Goal: Task Accomplishment & Management: Manage account settings

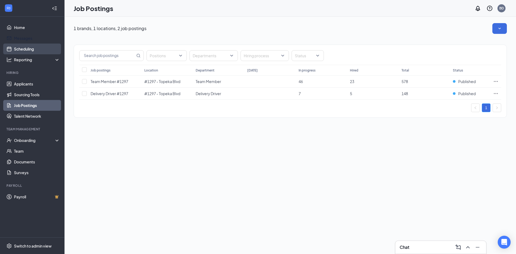
click at [26, 46] on link "Scheduling" at bounding box center [37, 49] width 46 height 11
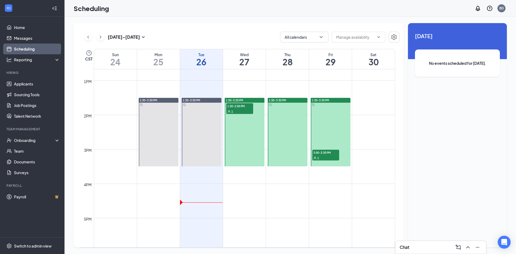
scroll to position [452, 0]
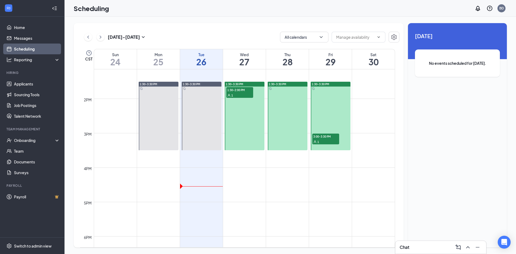
click at [244, 92] on div "1" at bounding box center [239, 94] width 27 height 5
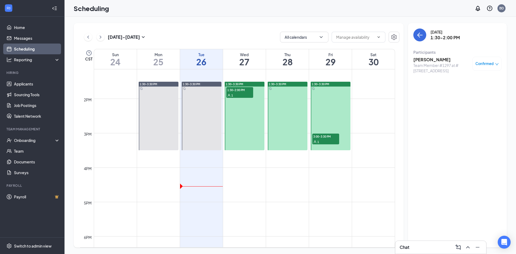
click at [445, 66] on div "Team Member #1297 at #[STREET_ADDRESS]" at bounding box center [441, 68] width 56 height 11
click at [439, 59] on h3 "[PERSON_NAME]" at bounding box center [441, 60] width 56 height 6
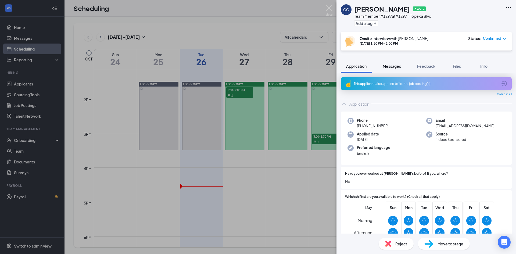
click at [384, 65] on span "Messages" at bounding box center [392, 66] width 18 height 5
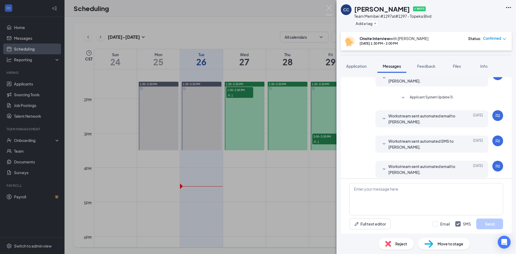
scroll to position [42, 0]
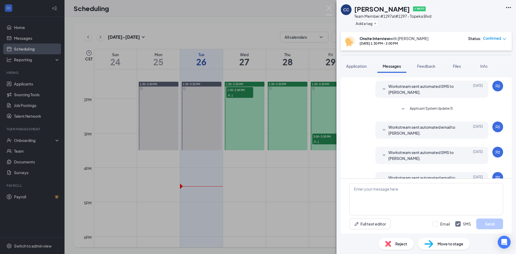
click at [259, 7] on div "CC [PERSON_NAME] ✔ WOTC Team Member #1297 at #[STREET_ADDRESS] Add a tag Onsite…" at bounding box center [258, 127] width 516 height 254
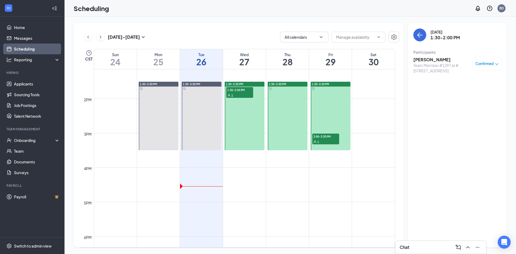
click at [338, 138] on span "3:00-3:30 PM" at bounding box center [325, 136] width 27 height 5
click at [435, 60] on h3 "[PERSON_NAME]" at bounding box center [441, 60] width 56 height 6
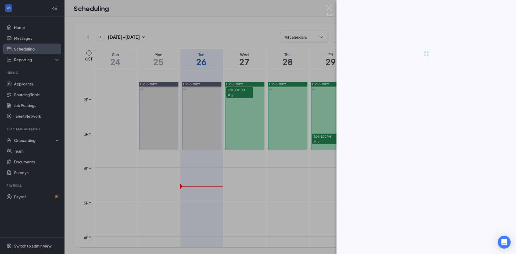
click at [264, 22] on div at bounding box center [258, 127] width 516 height 254
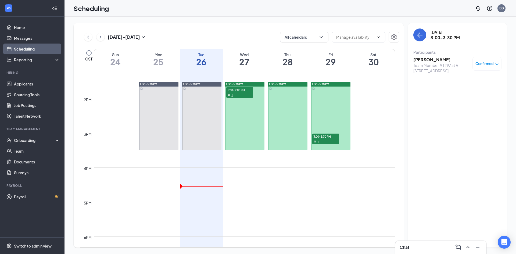
click at [246, 96] on div "1" at bounding box center [239, 94] width 27 height 5
click at [431, 66] on div "Team Member #1297 at #[STREET_ADDRESS]" at bounding box center [441, 68] width 56 height 11
click at [430, 56] on div "[PERSON_NAME] Team Member #1297 at #[STREET_ADDRESS] Confirmed" at bounding box center [457, 65] width 88 height 20
click at [430, 60] on h3 "[PERSON_NAME]" at bounding box center [441, 60] width 56 height 6
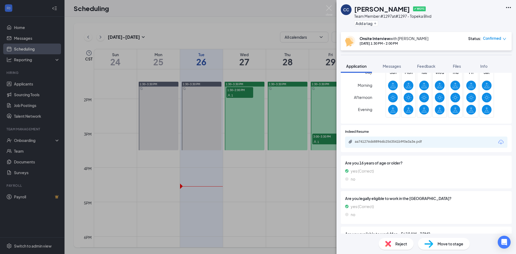
scroll to position [134, 0]
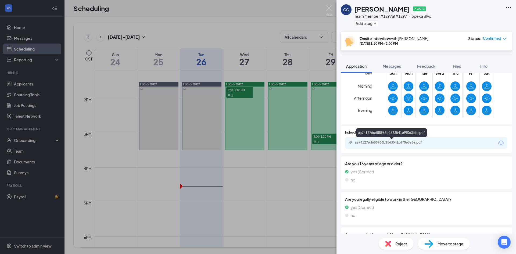
click at [374, 144] on div "aa741276d688966b2563541b9f0e3a3e.pdf" at bounding box center [392, 142] width 75 height 4
click at [256, 35] on div "CC [PERSON_NAME] ✔ WOTC Team Member #1297 at #1297 - Topeka Blvd Add a tag Onsi…" at bounding box center [258, 127] width 516 height 254
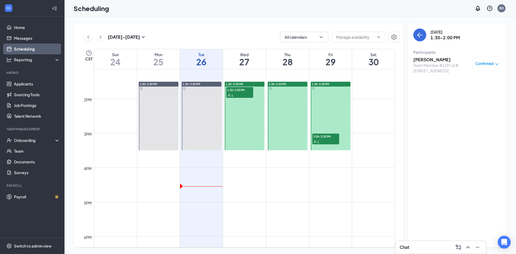
click at [325, 138] on span "3:00-3:30 PM" at bounding box center [325, 136] width 27 height 5
click at [488, 59] on div "Confirmed" at bounding box center [487, 64] width 29 height 14
click at [487, 62] on span "Confirmed" at bounding box center [485, 63] width 18 height 5
click at [462, 141] on div "[DATE] 3:00-3:30 PM Participants [PERSON_NAME] Team Member #1297 at #[STREET_AD…" at bounding box center [457, 135] width 99 height 224
click at [250, 22] on div "[DATE] - [DATE] All calendars CST Sun 24 Mon 25 Tue 26 Wed 27 Thu 28 Fri 29 Sat…" at bounding box center [291, 135] width 452 height 237
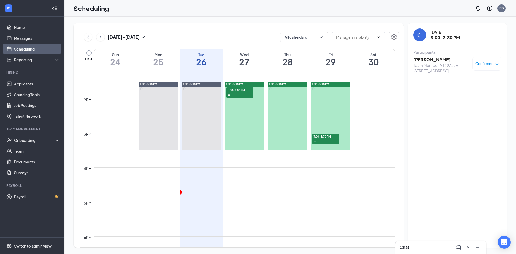
click at [100, 36] on icon "ChevronRight" at bounding box center [100, 37] width 5 height 6
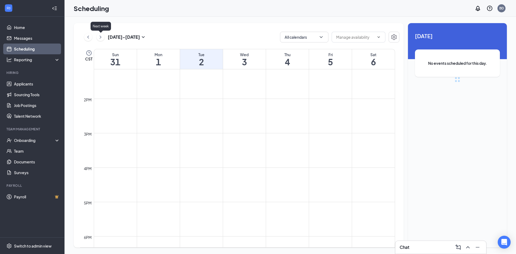
scroll to position [264, 0]
click at [83, 38] on div "[DATE] - [DATE] All calendars" at bounding box center [239, 37] width 319 height 11
click at [87, 36] on icon "ChevronLeft" at bounding box center [87, 37] width 5 height 6
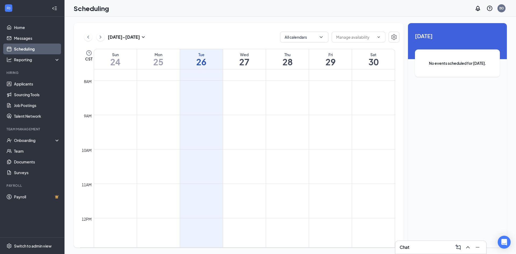
click at [178, 29] on div "[DATE] - [DATE] All calendars CST Sun 24 Mon 25 Tue 26 Wed 27 Thu 28 Fri 29 Sat…" at bounding box center [239, 135] width 330 height 224
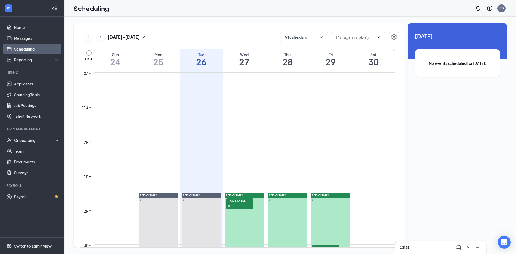
scroll to position [426, 0]
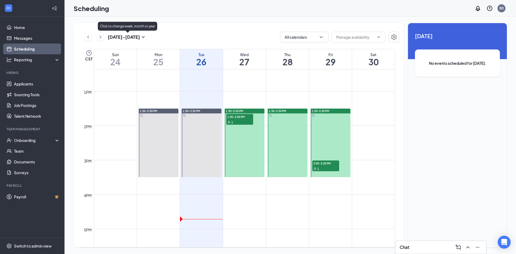
click at [102, 34] on icon "ChevronRight" at bounding box center [100, 37] width 5 height 6
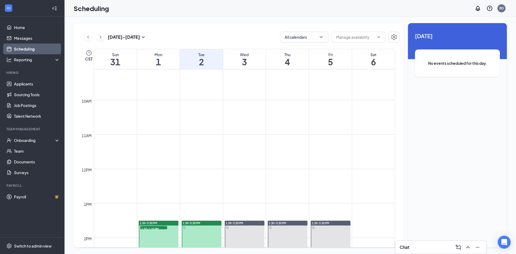
scroll to position [452, 0]
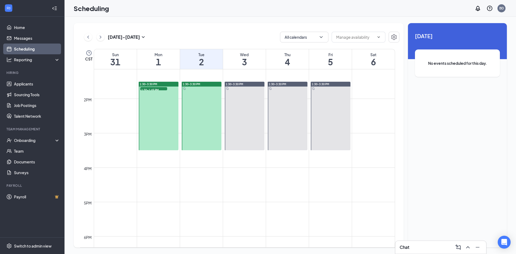
click at [154, 90] on span "1:30-1:45 PM" at bounding box center [153, 89] width 27 height 5
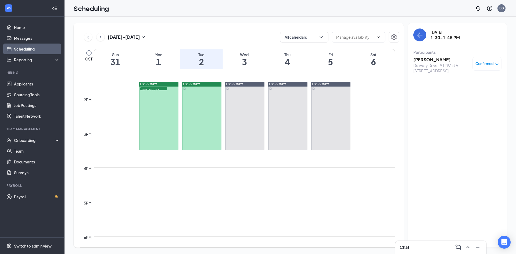
click at [443, 62] on h3 "[PERSON_NAME]" at bounding box center [441, 60] width 56 height 6
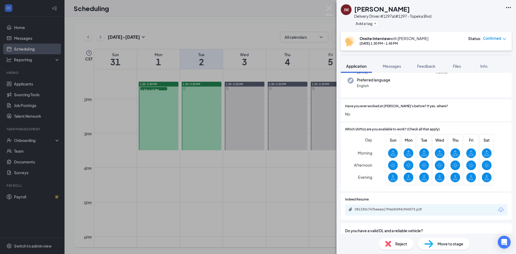
scroll to position [54, 0]
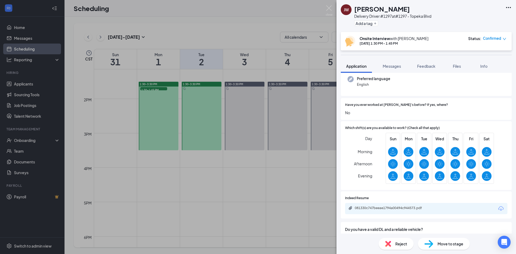
click at [327, 6] on img at bounding box center [329, 10] width 7 height 10
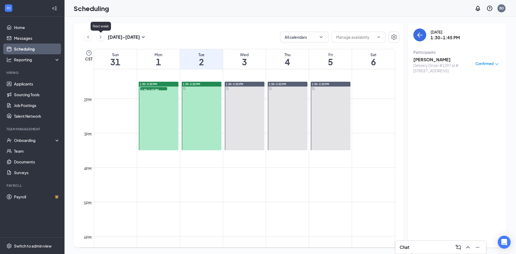
click at [86, 36] on icon "ChevronLeft" at bounding box center [87, 37] width 5 height 6
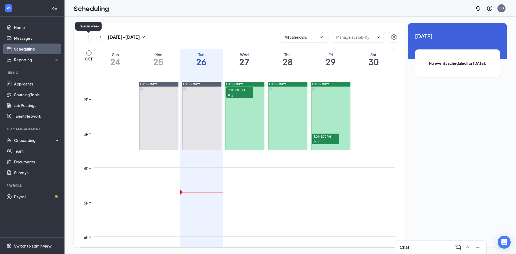
scroll to position [264, 0]
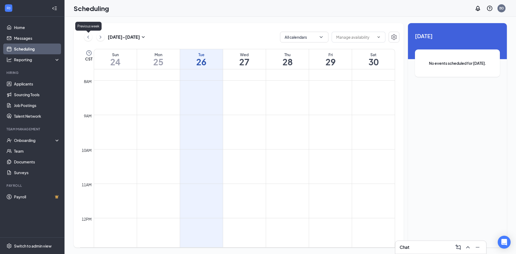
click at [86, 36] on icon "ChevronLeft" at bounding box center [87, 37] width 5 height 6
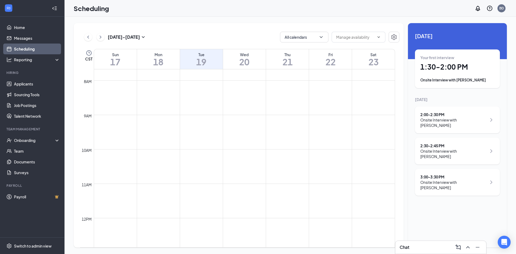
click at [101, 38] on icon "ChevronRight" at bounding box center [100, 37] width 5 height 6
